Goal: Task Accomplishment & Management: Use online tool/utility

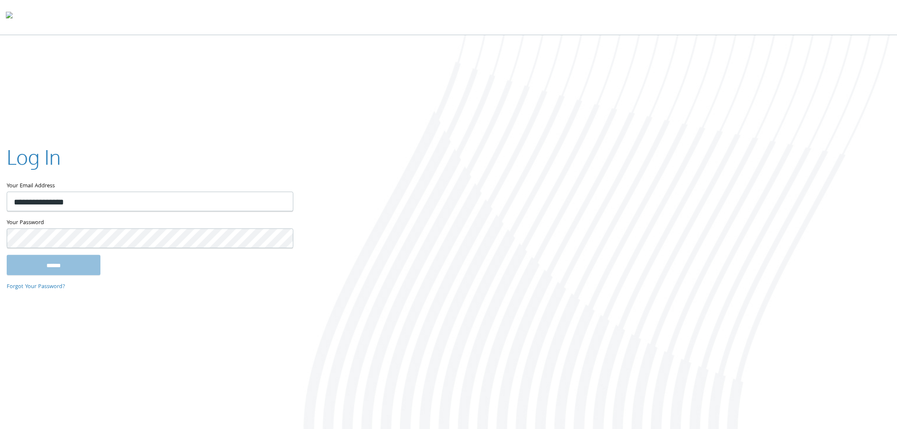
type input "**********"
click at [7, 255] on input "******" at bounding box center [54, 265] width 94 height 20
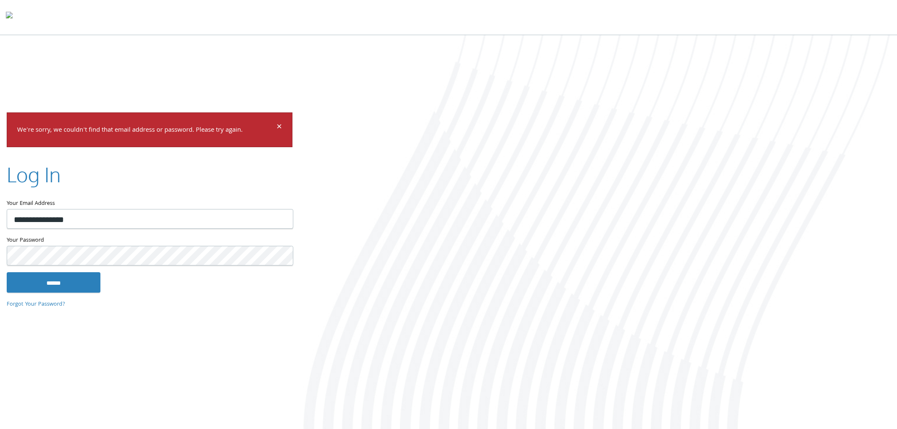
click at [7, 272] on input "******" at bounding box center [54, 282] width 94 height 20
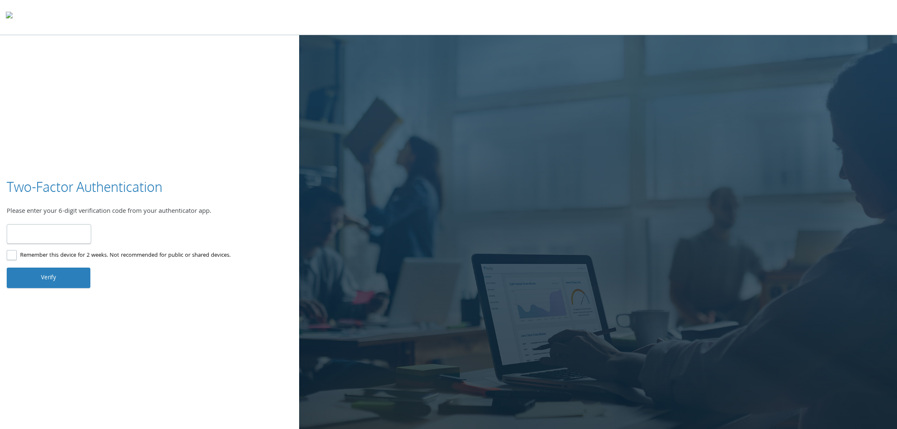
type input "******"
